Goal: Task Accomplishment & Management: Use online tool/utility

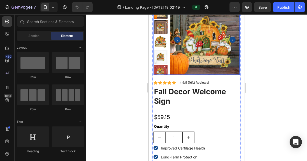
scroll to position [36, 0]
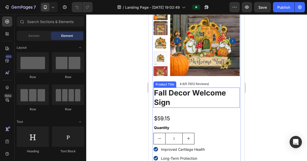
click at [172, 102] on h1 "fall decor welcome sign" at bounding box center [196, 97] width 86 height 20
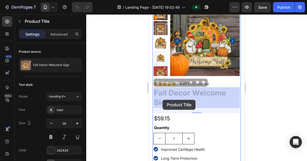
drag, startPoint x: 171, startPoint y: 102, endPoint x: 168, endPoint y: 100, distance: 3.1
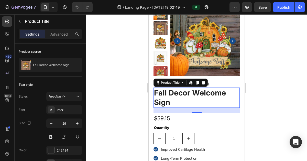
click at [176, 103] on h1 "fall decor welcome sign" at bounding box center [196, 97] width 86 height 20
click at [168, 101] on h1 "fall decor welcome sign" at bounding box center [196, 97] width 86 height 20
click at [169, 101] on h1 "fall decor welcome sign" at bounding box center [196, 97] width 86 height 20
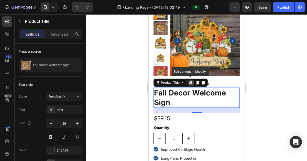
click at [169, 101] on h1 "fall decor welcome sign" at bounding box center [196, 97] width 86 height 20
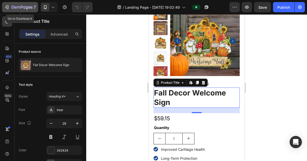
click at [11, 6] on div "7" at bounding box center [19, 7] width 31 height 6
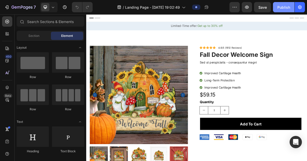
click at [279, 9] on div "Publish" at bounding box center [283, 7] width 13 height 5
click at [49, 4] on span at bounding box center [45, 7] width 8 height 8
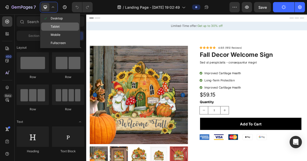
click at [58, 24] on div "Tablet" at bounding box center [60, 26] width 38 height 8
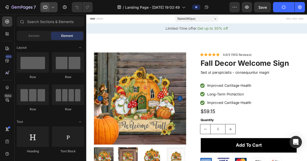
click at [52, 5] on icon at bounding box center [52, 7] width 5 height 5
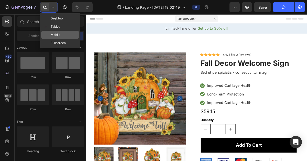
click at [57, 31] on div "Mobile" at bounding box center [60, 35] width 38 height 8
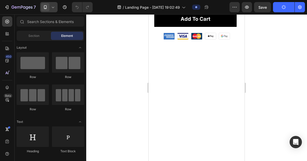
scroll to position [44, 0]
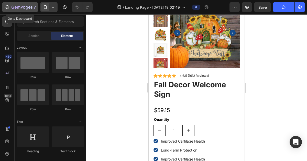
click at [18, 5] on icon "button" at bounding box center [22, 7] width 21 height 4
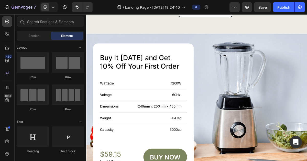
scroll to position [1497, 0]
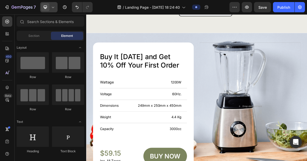
click at [50, 9] on div at bounding box center [48, 7] width 17 height 10
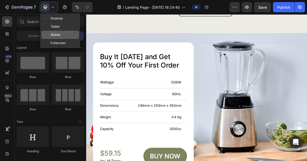
click at [57, 31] on div "Mobile" at bounding box center [60, 35] width 38 height 8
